Goal: Information Seeking & Learning: Learn about a topic

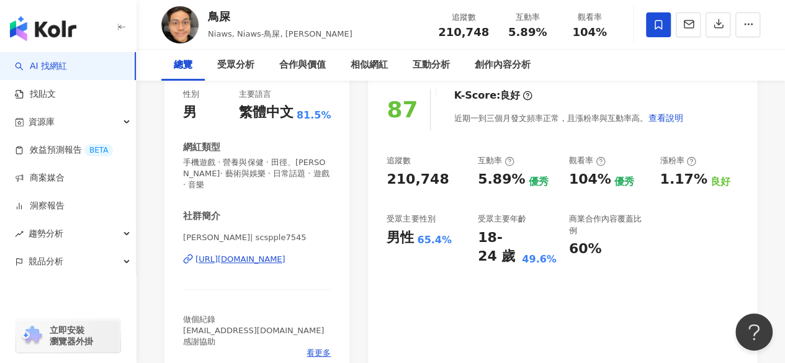
scroll to position [186, 0]
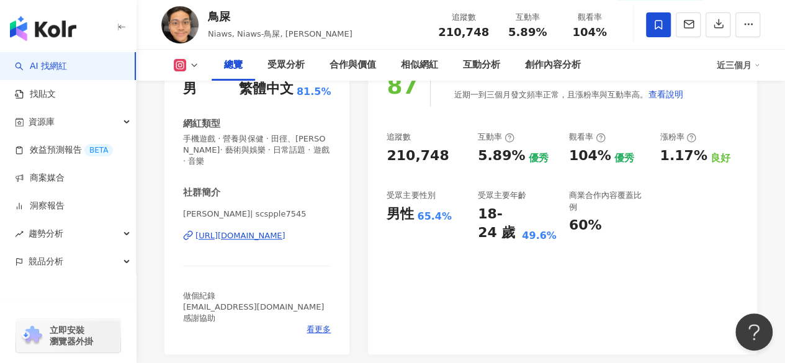
click at [310, 241] on div "[PERSON_NAME]| scspple7545 [URL][DOMAIN_NAME]" at bounding box center [257, 244] width 148 height 73
click at [285, 238] on div "[URL][DOMAIN_NAME]" at bounding box center [240, 235] width 90 height 11
click at [212, 240] on div "[URL][DOMAIN_NAME]" at bounding box center [240, 235] width 90 height 11
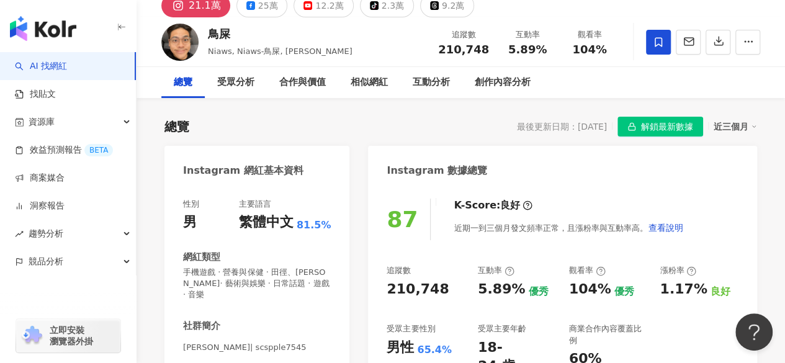
scroll to position [0, 0]
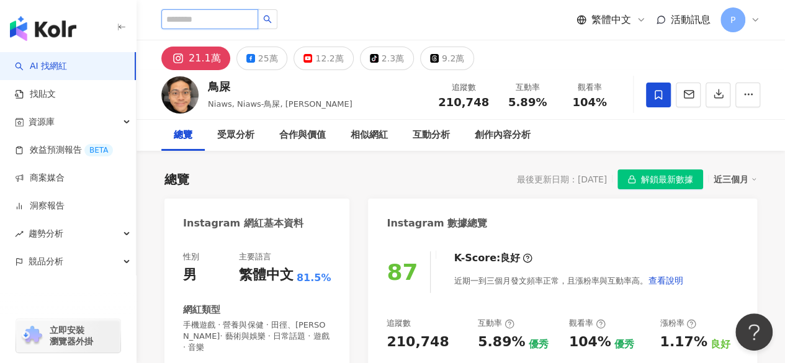
click at [241, 17] on input "search" at bounding box center [209, 19] width 97 height 20
paste input "**********"
type input "**********"
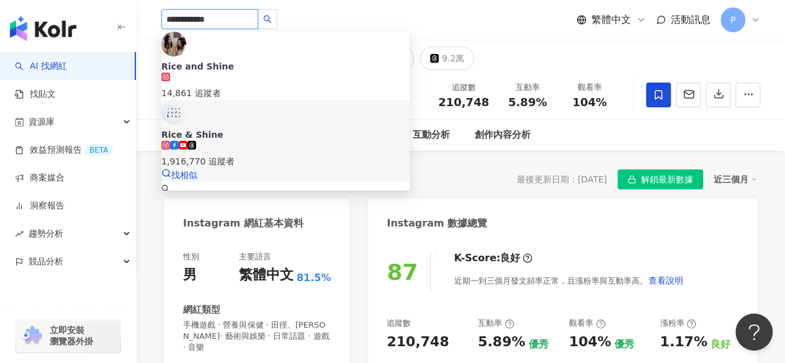
click at [186, 100] on img at bounding box center [173, 112] width 25 height 25
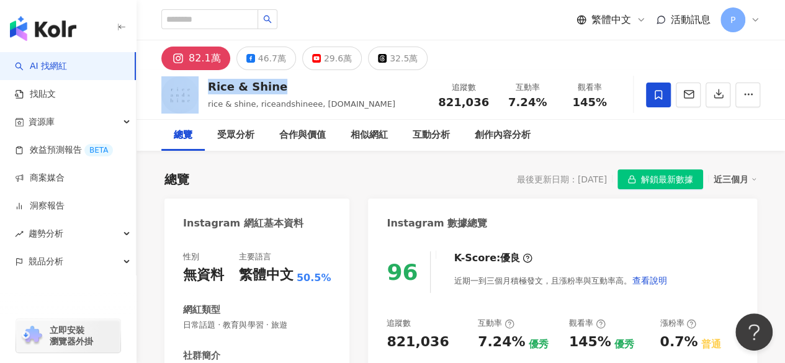
click at [282, 83] on div "Rice & Shine rice & shine, riceandshineee, riceandshine.co 追蹤數 821,036 互動率 7.24…" at bounding box center [461, 94] width 648 height 49
click at [344, 179] on div "總覽 最後更新日期：2025/10/9 解鎖最新數據 近三個月" at bounding box center [460, 179] width 593 height 20
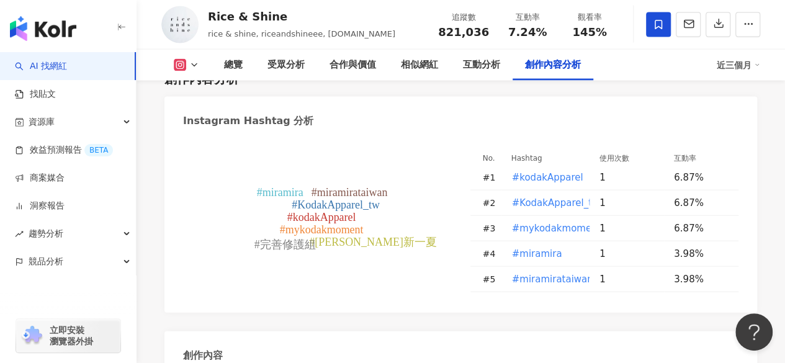
scroll to position [3537, 0]
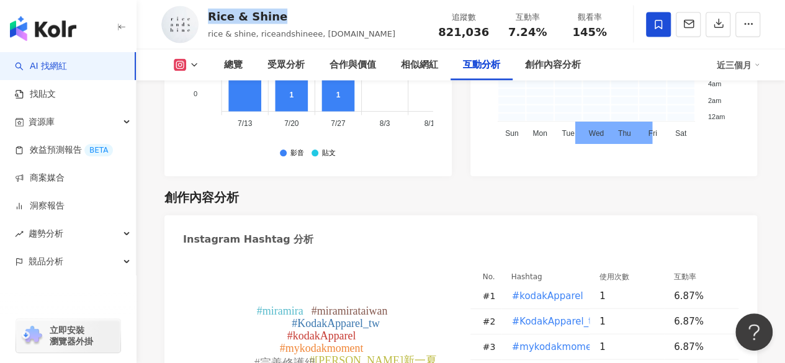
drag, startPoint x: 274, startPoint y: 17, endPoint x: 206, endPoint y: 17, distance: 68.3
click at [206, 17] on div "Rice & Shine rice & shine, riceandshineee, riceandshine.co 追蹤數 821,036 互動率 7.24…" at bounding box center [461, 24] width 648 height 49
copy div "Rice & Shine"
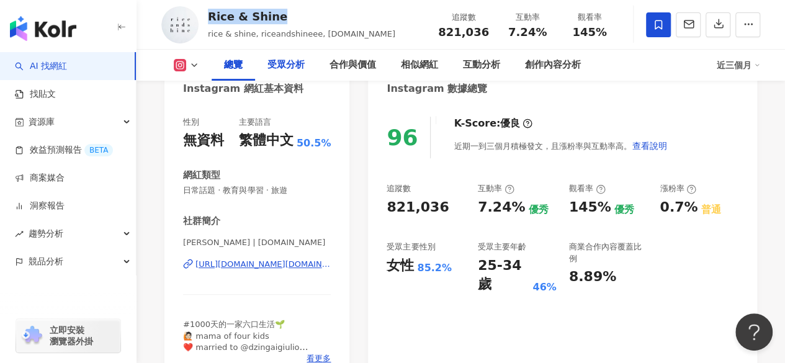
scroll to position [0, 0]
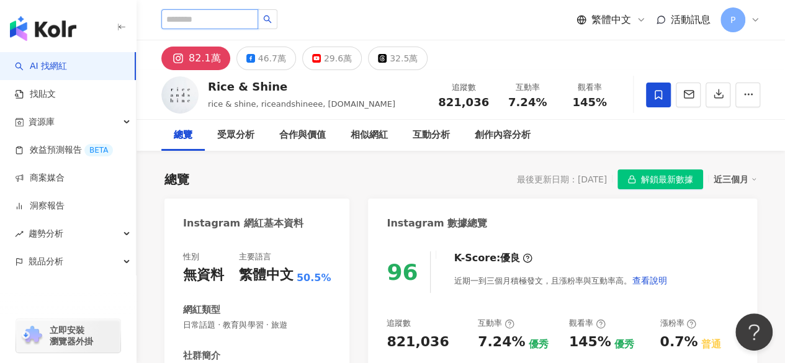
click at [246, 22] on input "search" at bounding box center [209, 19] width 97 height 20
type input "****"
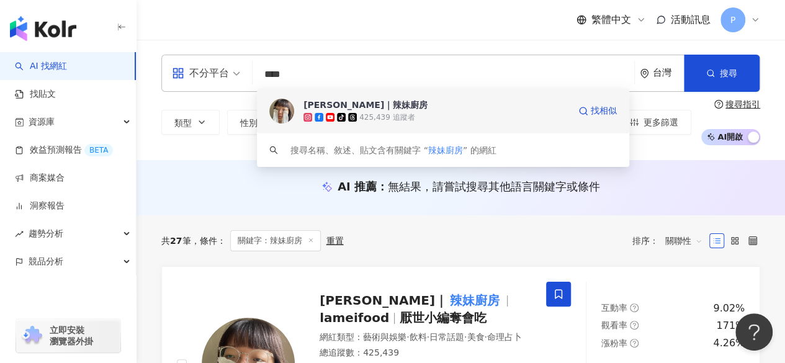
click at [336, 113] on span at bounding box center [331, 117] width 11 height 9
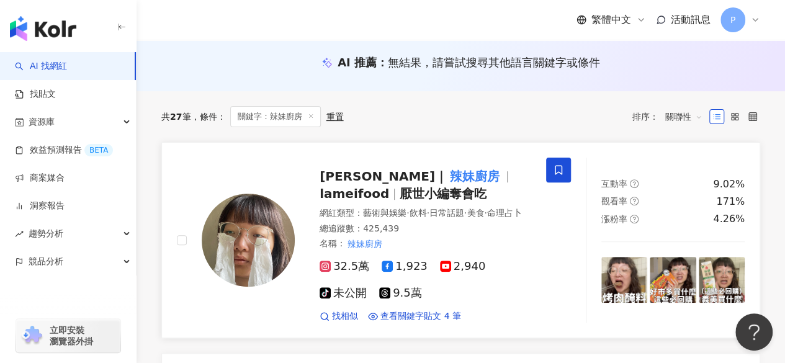
scroll to position [186, 0]
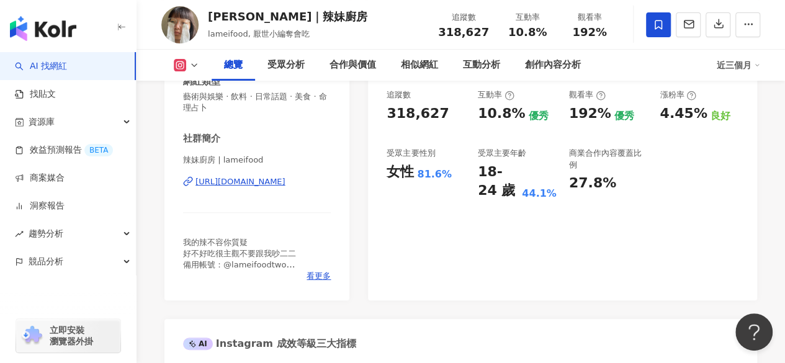
scroll to position [62, 0]
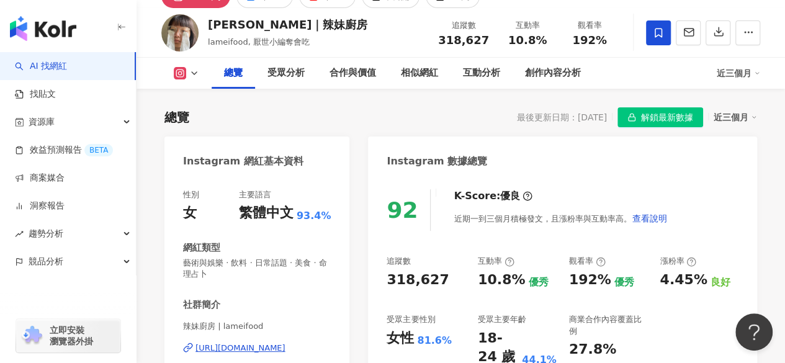
click at [207, 348] on div "https://www.instagram.com/lameifood/" at bounding box center [240, 348] width 90 height 11
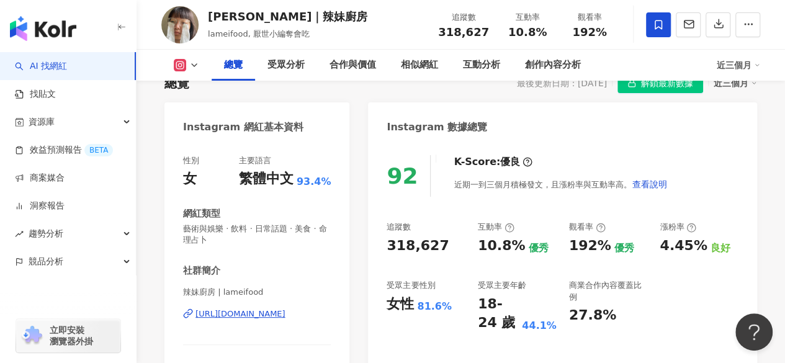
scroll to position [124, 0]
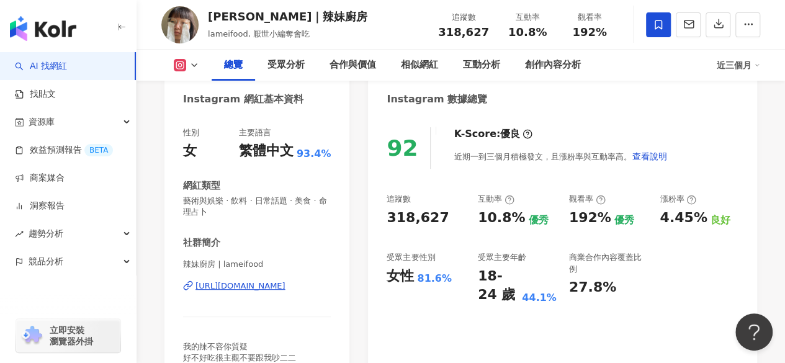
click at [756, 181] on div "92 K-Score : 優良 近期一到三個月積極發文，且漲粉率與互動率高。 查看說明 追蹤數 318,627 互動率 10.8% 優秀 觀看率 192% 優…" at bounding box center [562, 260] width 389 height 290
click at [746, 162] on div "92 K-Score : 優良 近期一到三個月積極發文，且漲粉率與互動率高。 查看說明 追蹤數 318,627 互動率 10.8% 優秀 觀看率 192% 優…" at bounding box center [562, 260] width 389 height 290
